Goal: Transaction & Acquisition: Download file/media

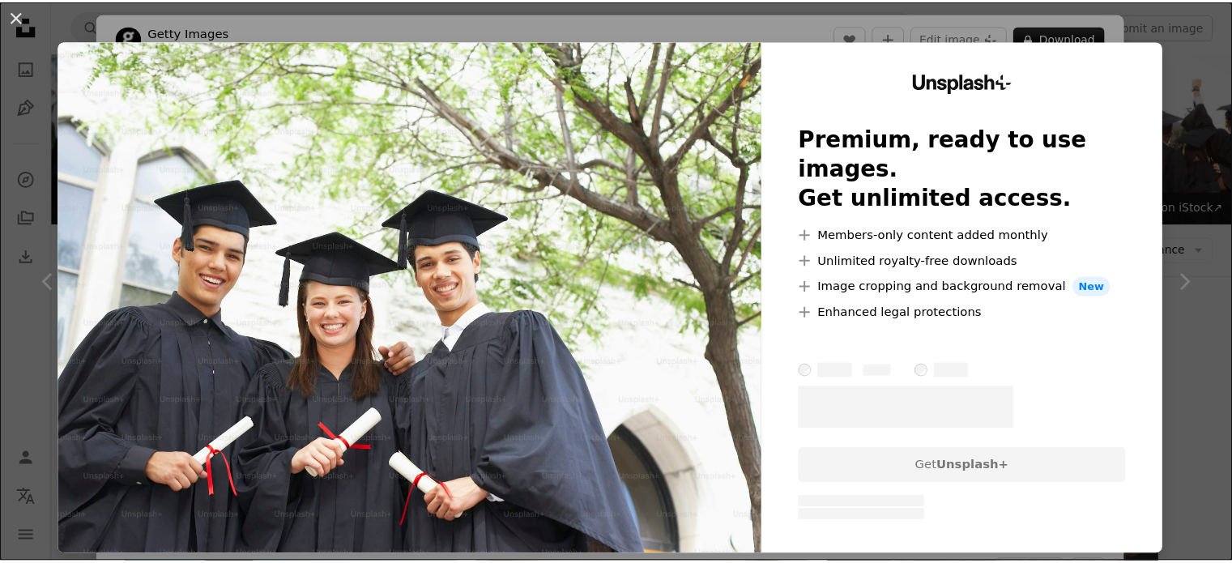
scroll to position [972, 0]
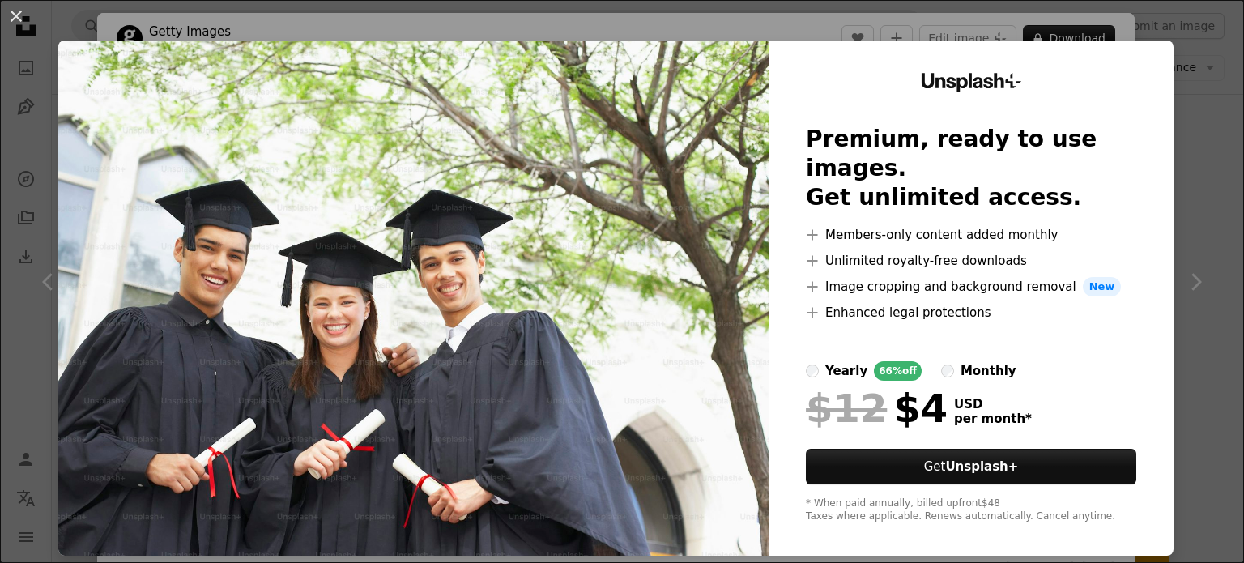
click at [1160, 185] on div "Unsplash+ Premium, ready to use images. Get unlimited access. A plus sign Membe…" at bounding box center [970, 297] width 405 height 515
click at [25, 15] on button "An X shape" at bounding box center [15, 15] width 19 height 19
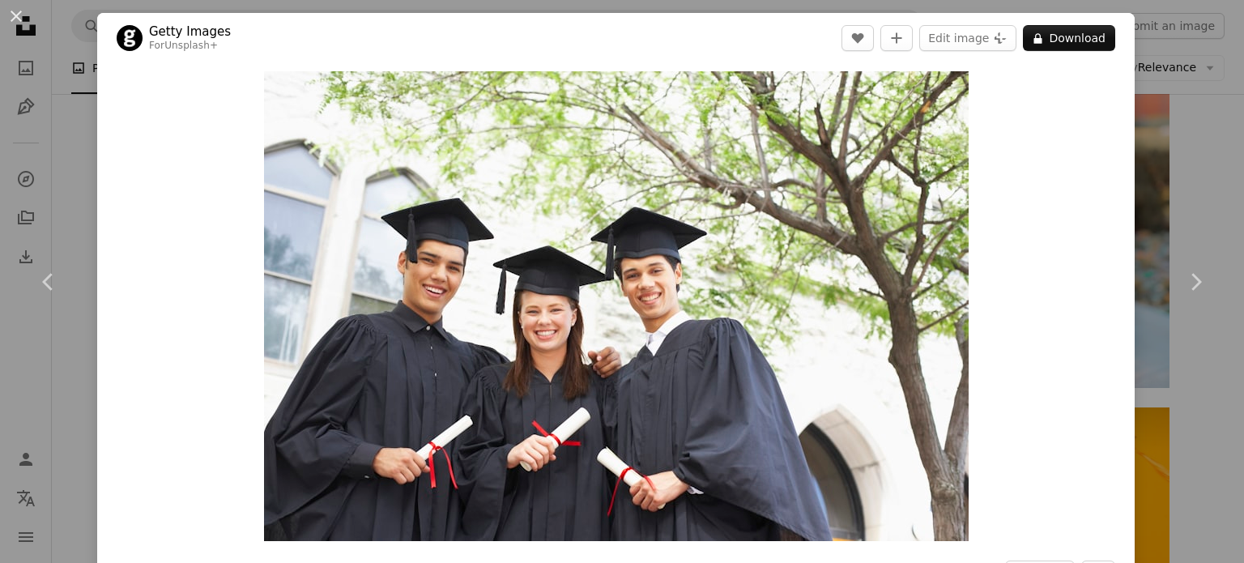
click at [1191, 151] on div "An X shape Chevron left Chevron right Getty Images For Unsplash+ A heart A plus…" at bounding box center [622, 281] width 1244 height 563
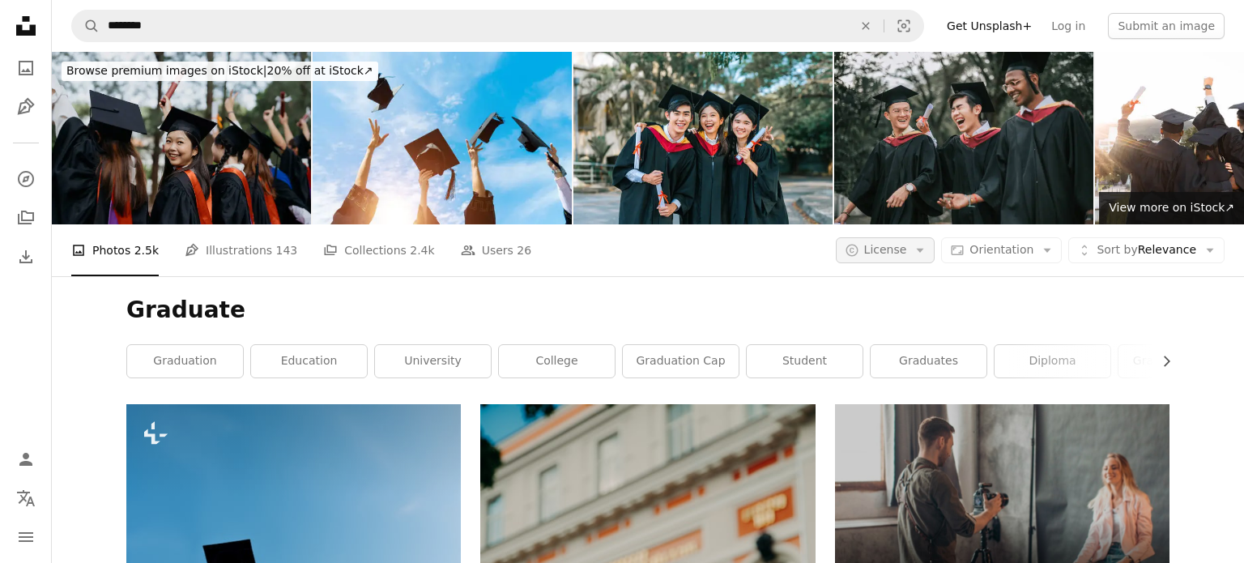
click at [922, 243] on icon "Arrow down" at bounding box center [920, 250] width 15 height 15
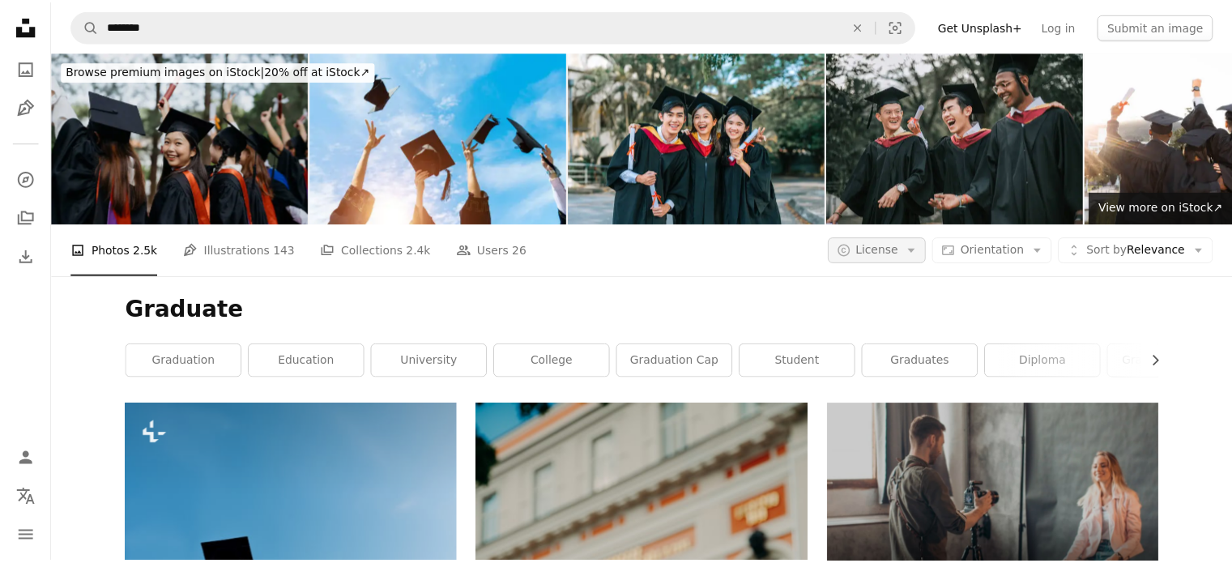
scroll to position [648, 0]
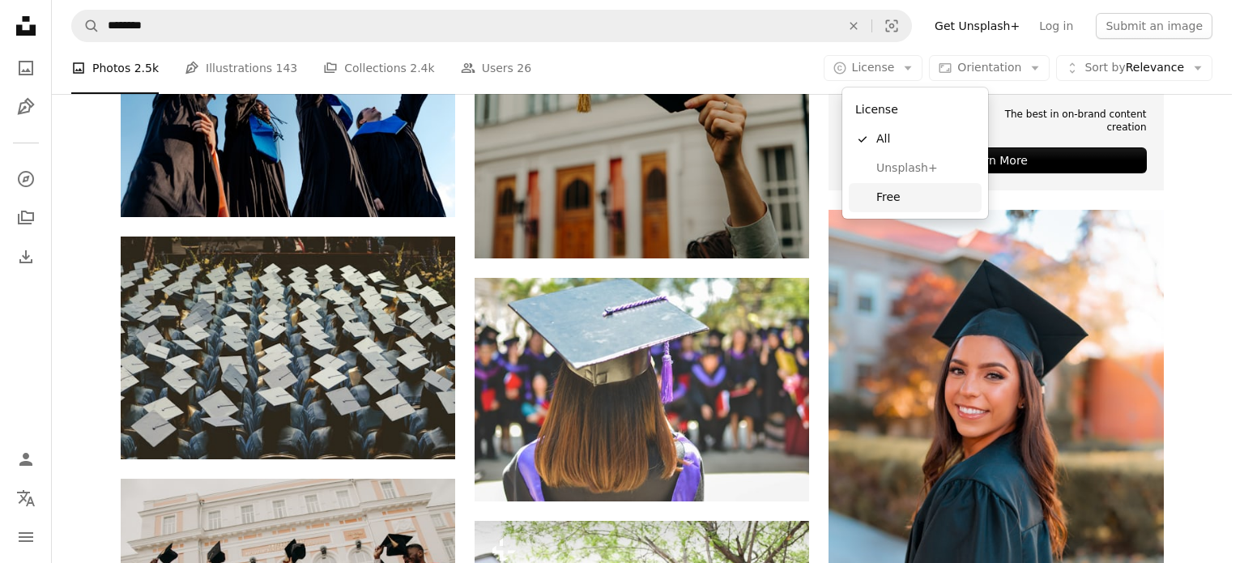
click at [927, 187] on link "Free" at bounding box center [915, 197] width 133 height 29
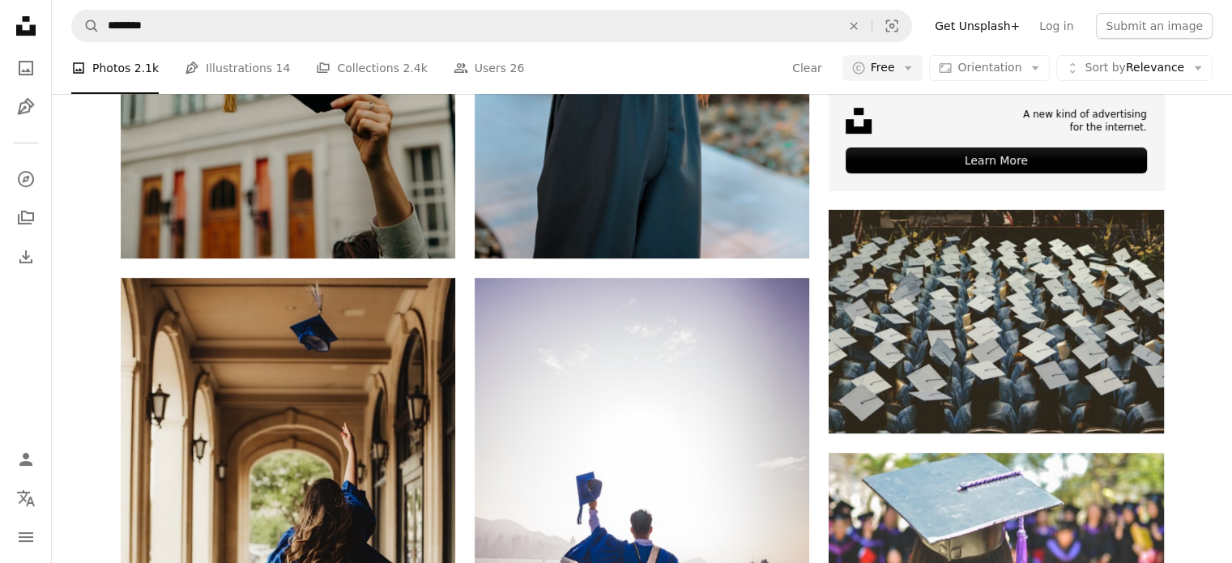
scroll to position [1377, 0]
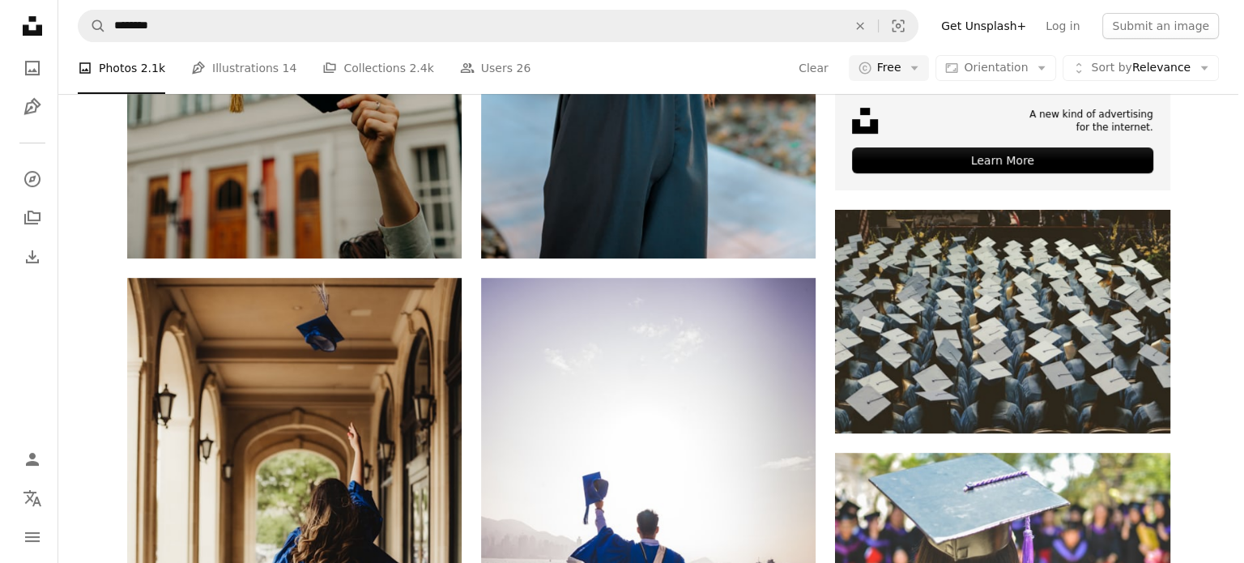
scroll to position [4750, 0]
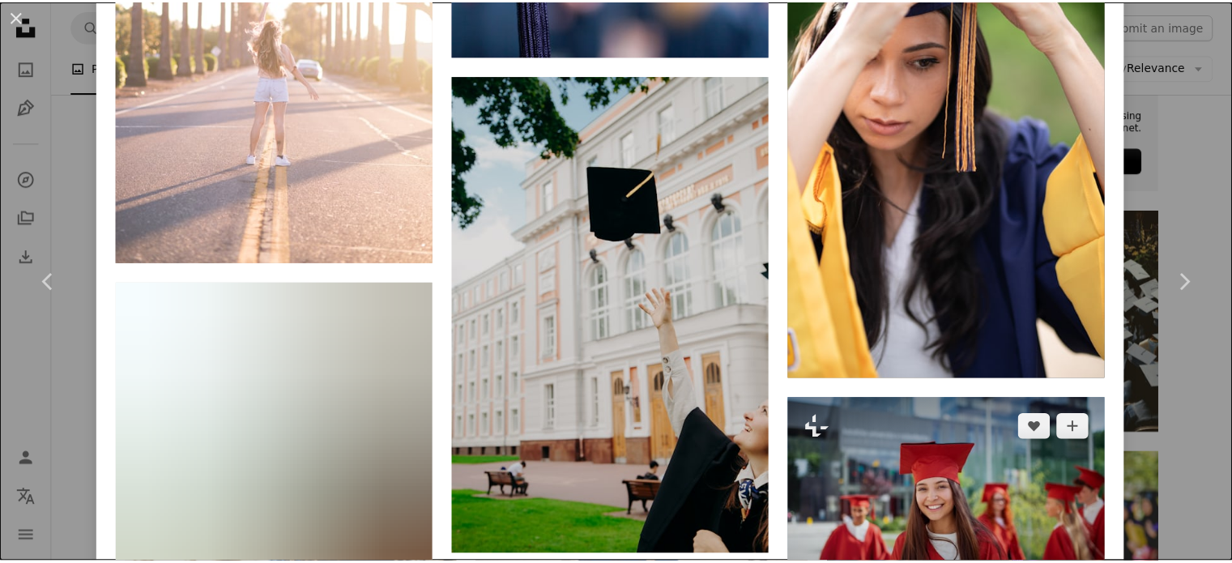
scroll to position [6235, 0]
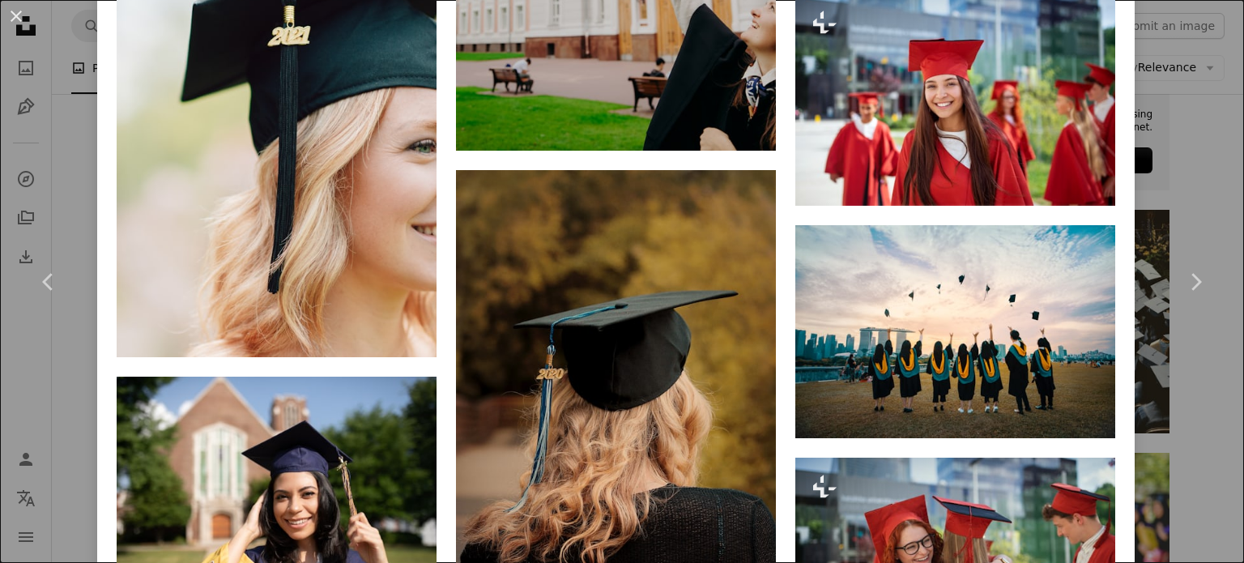
click at [1192, 438] on div "An X shape Chevron left Chevron right [PERSON_NAME] notjakepatrick A heart A pl…" at bounding box center [622, 281] width 1244 height 563
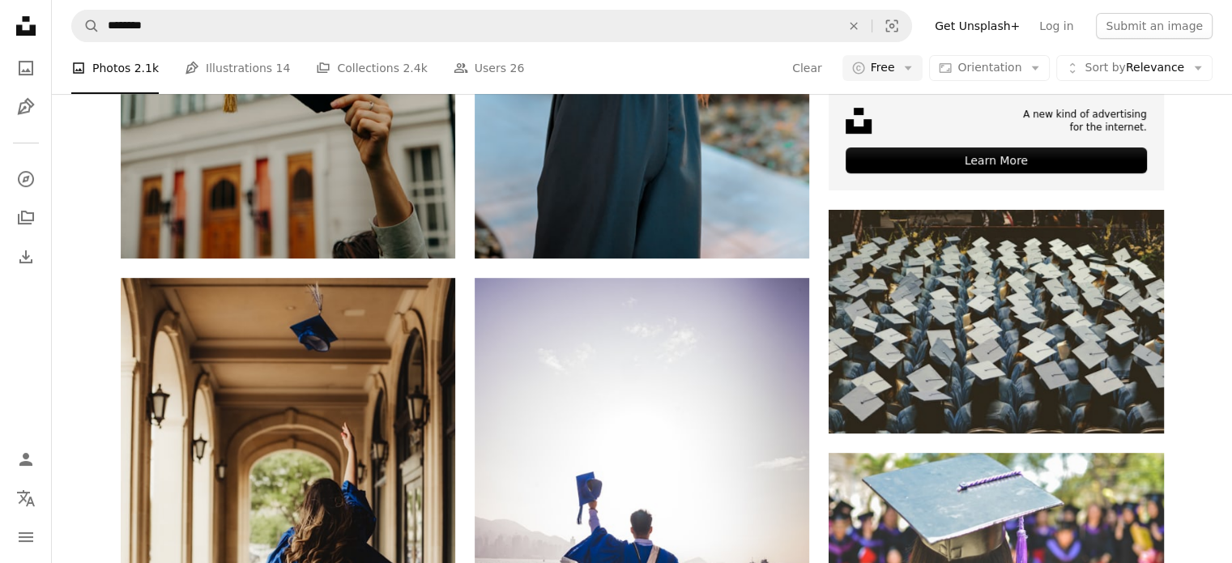
scroll to position [5641, 0]
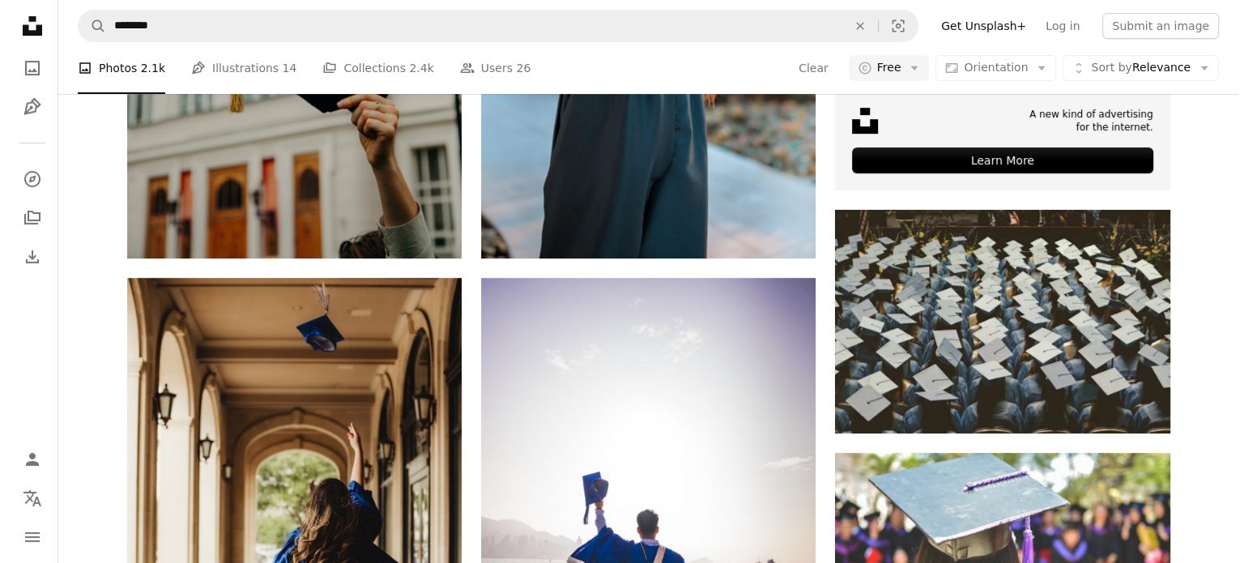
scroll to position [14791, 0]
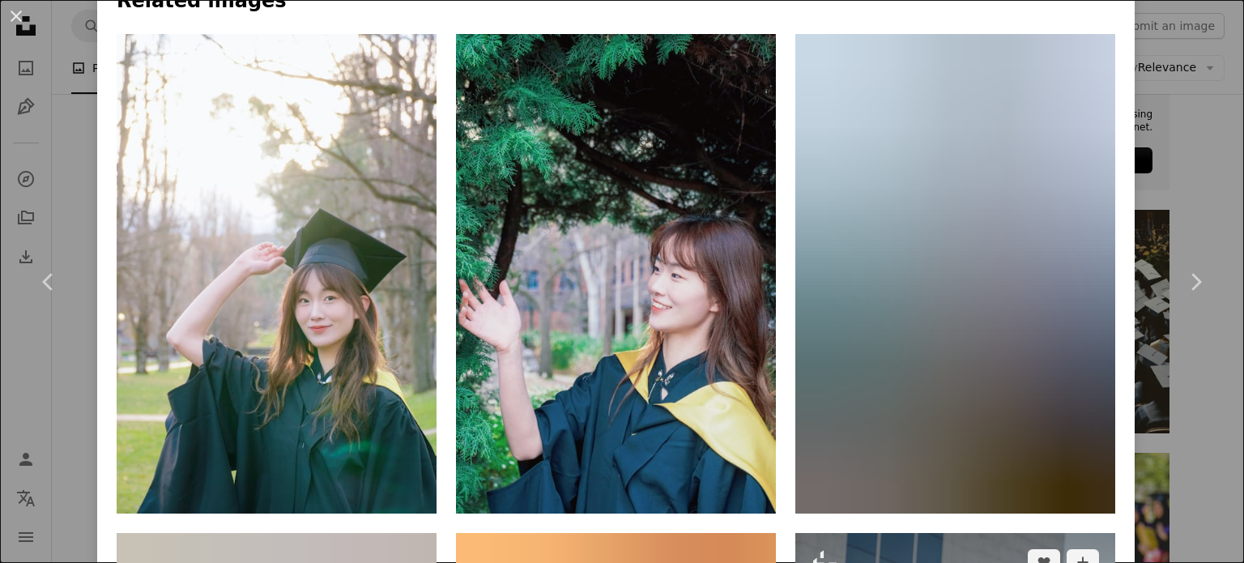
scroll to position [1134, 0]
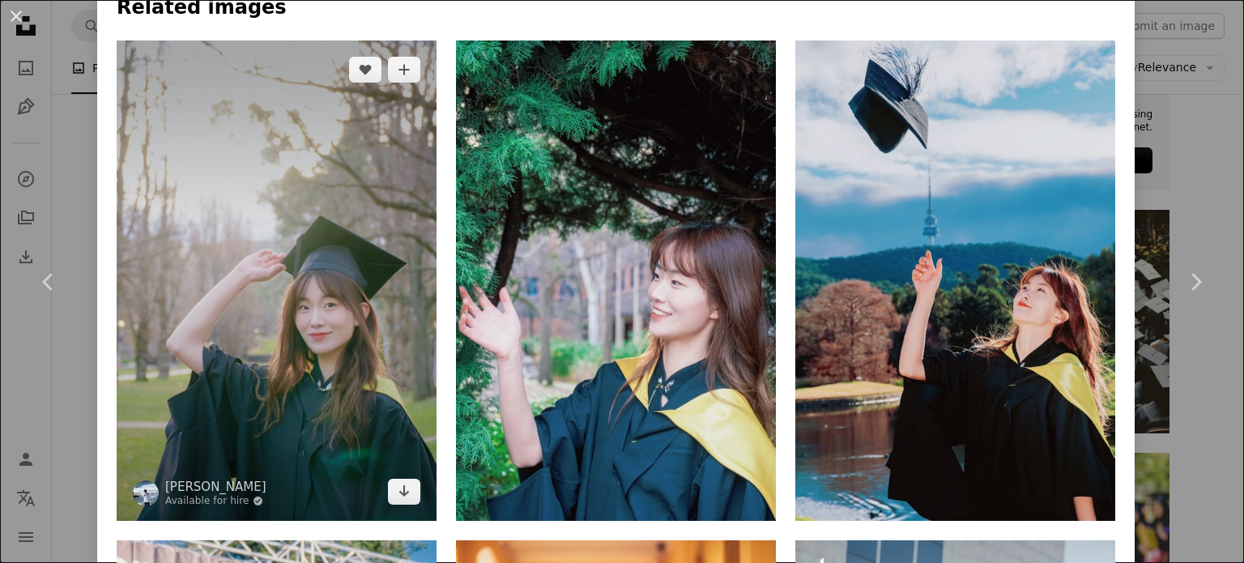
click at [366, 174] on img at bounding box center [277, 280] width 320 height 480
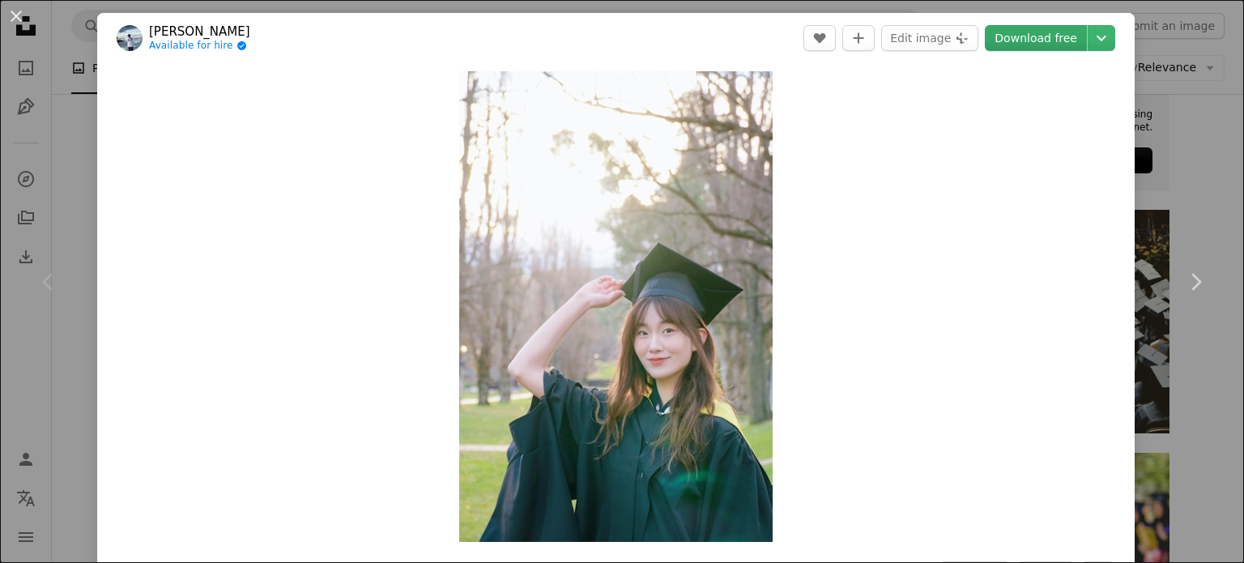
click at [995, 35] on link "Download free" at bounding box center [1036, 38] width 102 height 26
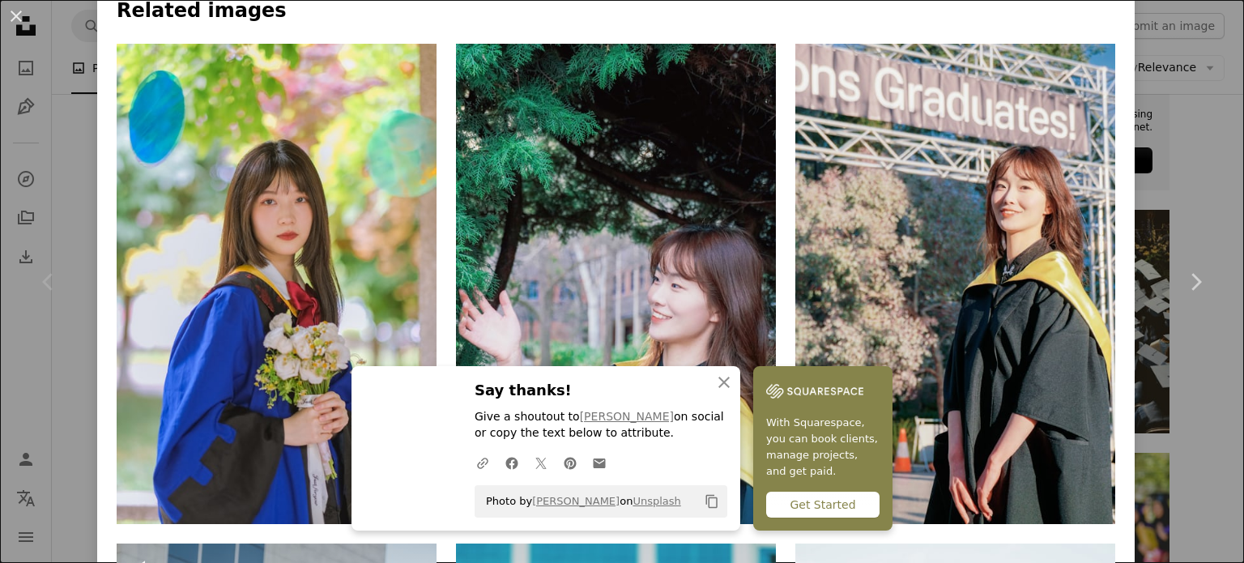
scroll to position [1134, 0]
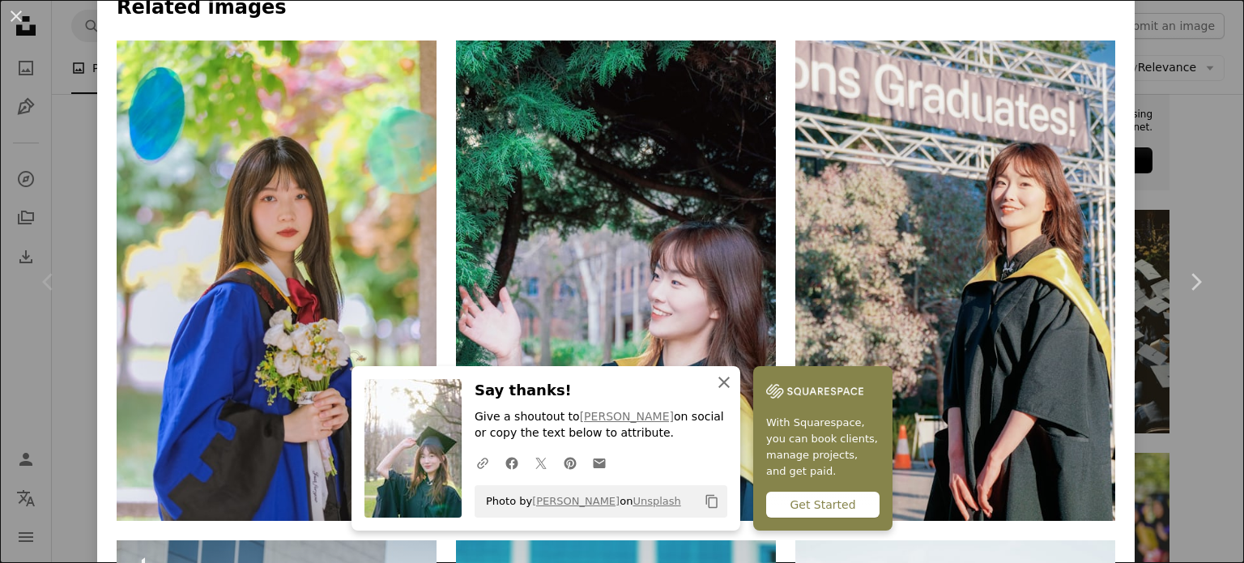
click at [718, 378] on icon "button" at bounding box center [723, 382] width 11 height 11
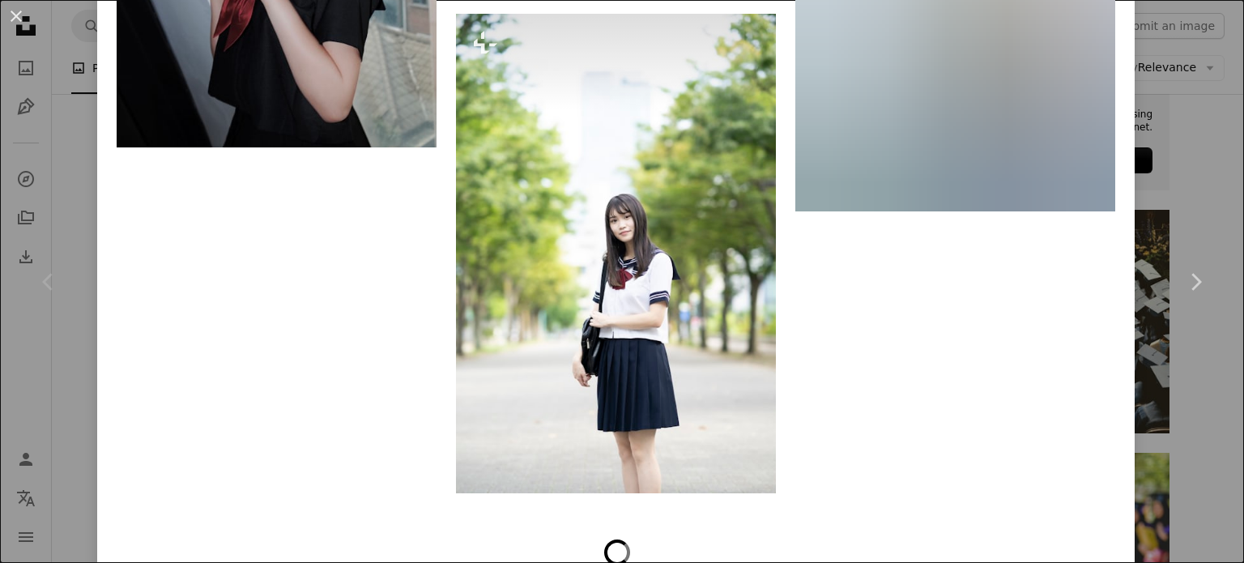
scroll to position [6403, 0]
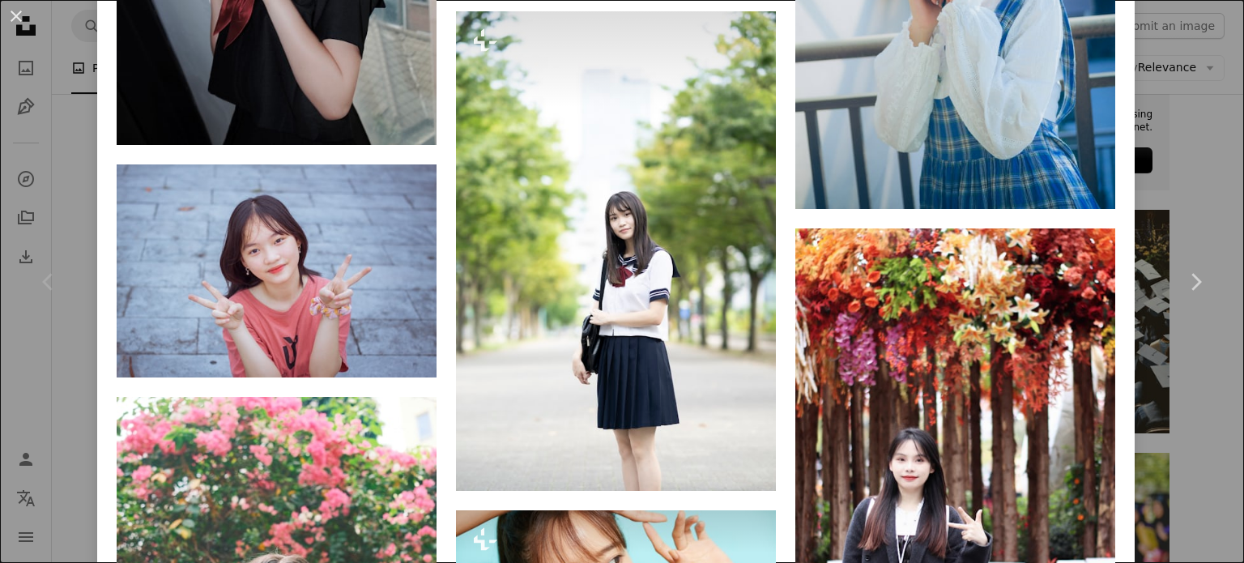
click at [1154, 191] on div "An X shape Chevron left Chevron right Green Liu Available for hire A checkmark …" at bounding box center [622, 281] width 1244 height 563
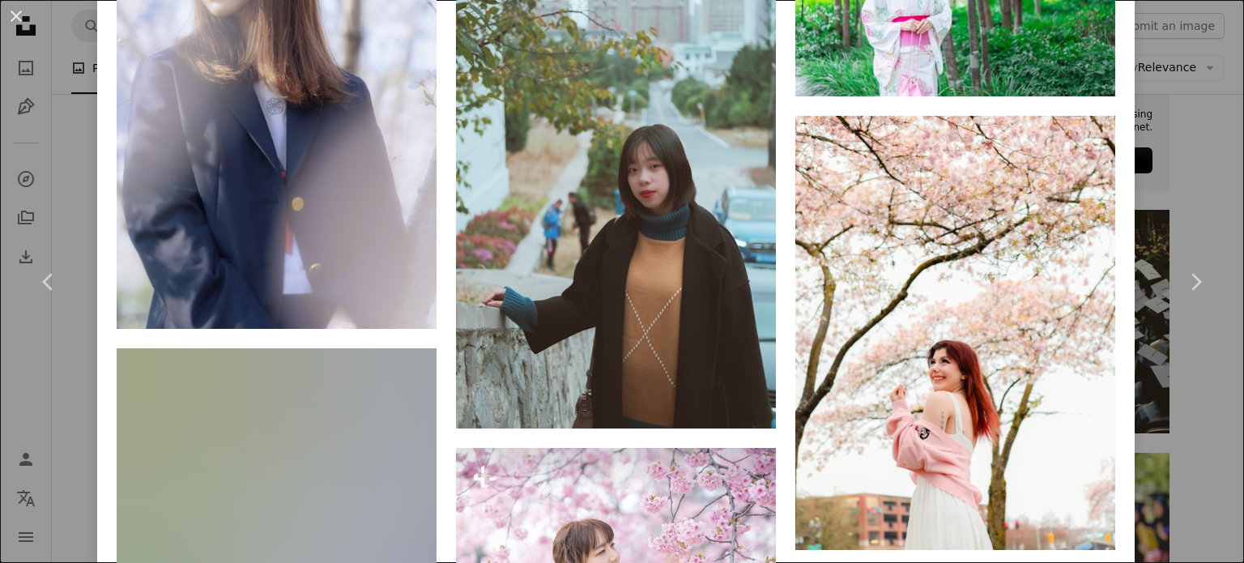
scroll to position [6397, 0]
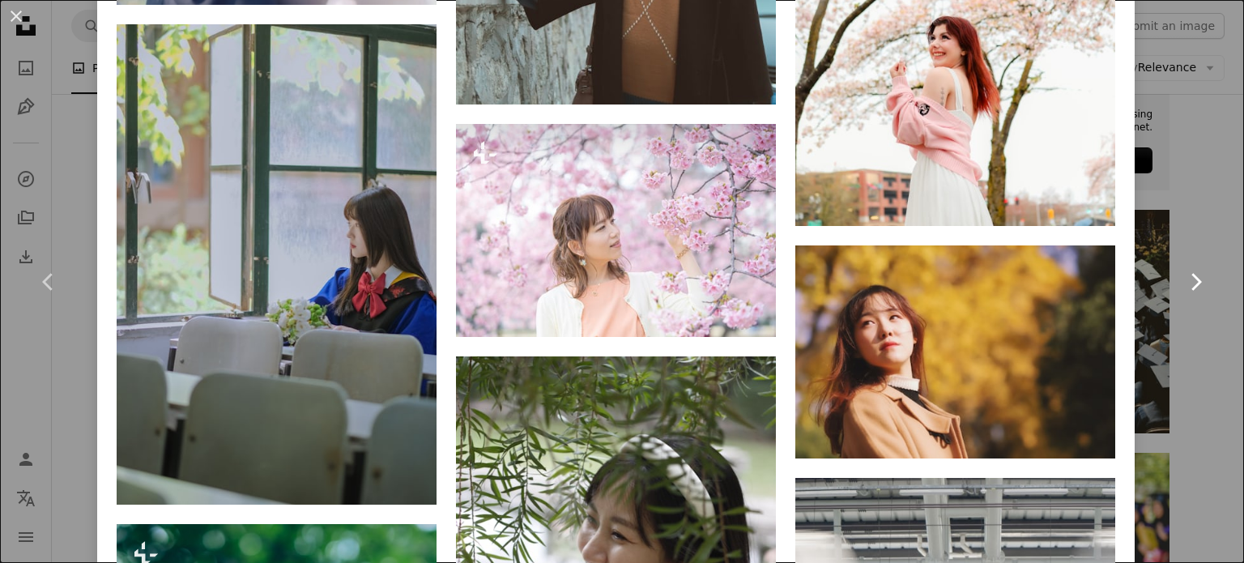
click at [1154, 235] on link "Chevron right" at bounding box center [1195, 281] width 97 height 155
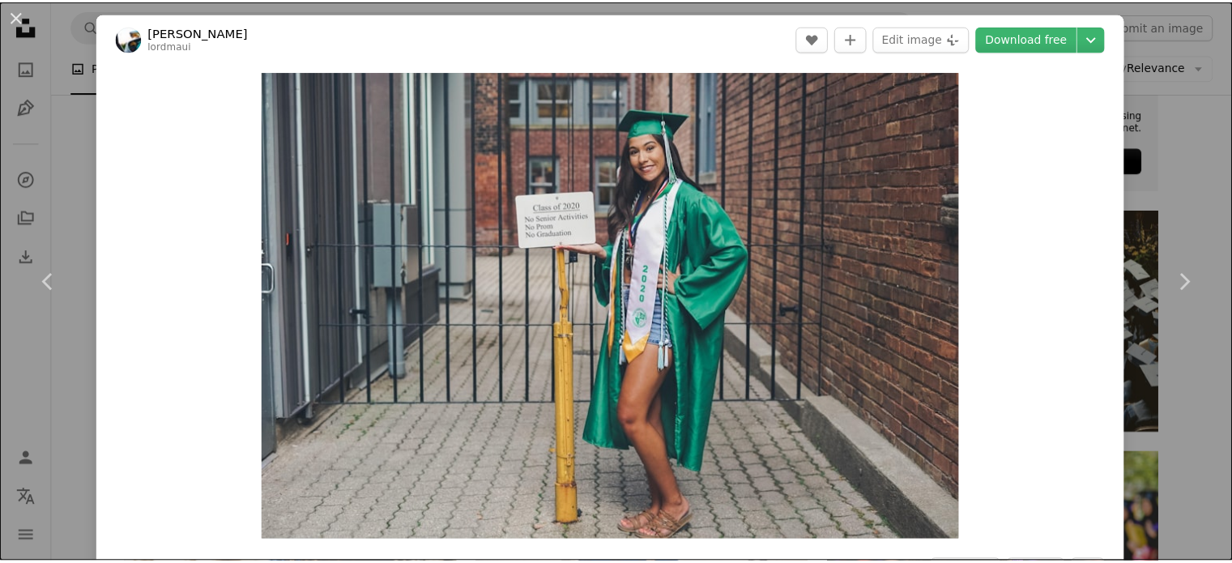
scroll to position [567, 0]
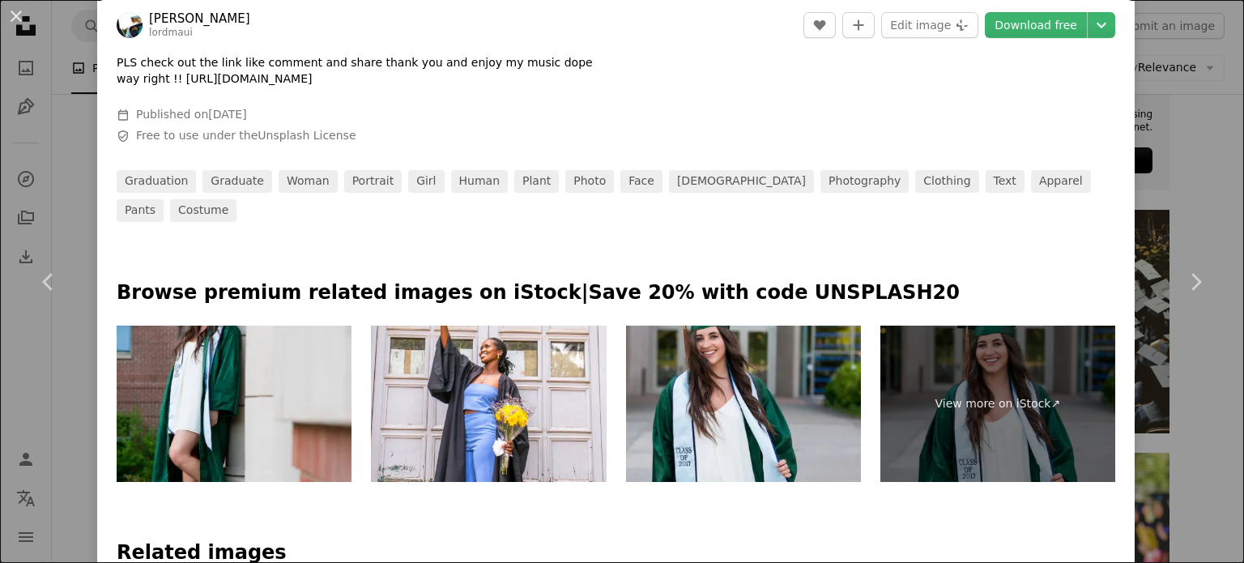
click at [1177, 202] on div "An X shape Chevron left Chevron right [PERSON_NAME] A heart A plus sign Edit im…" at bounding box center [622, 281] width 1244 height 563
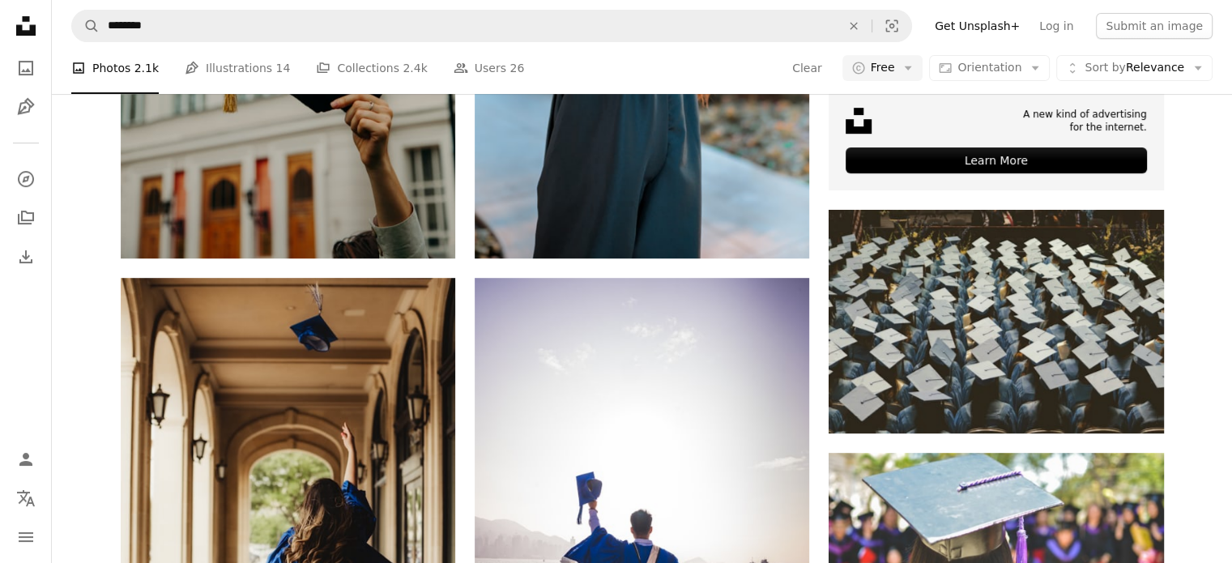
scroll to position [44427, 0]
